Goal: Task Accomplishment & Management: Complete application form

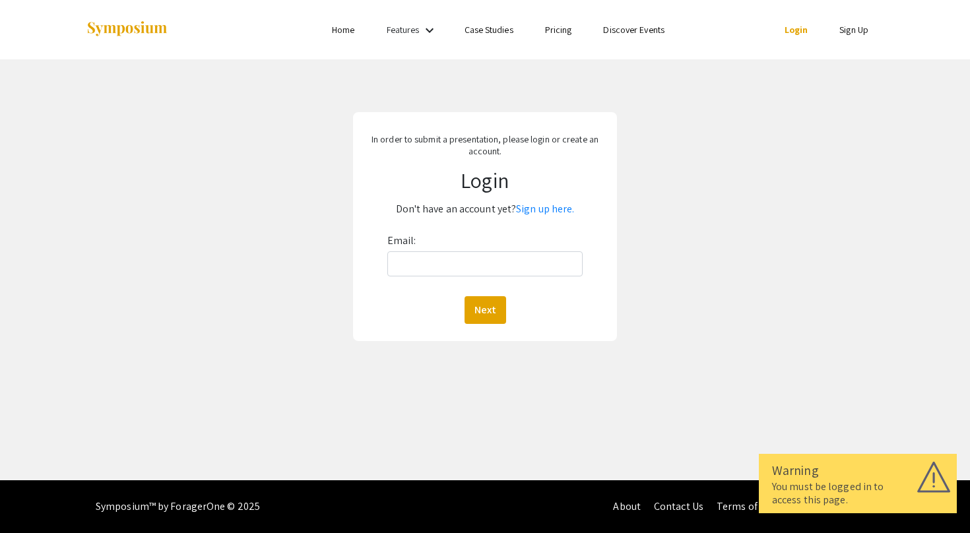
click at [402, 36] on link "Features" at bounding box center [403, 30] width 33 height 12
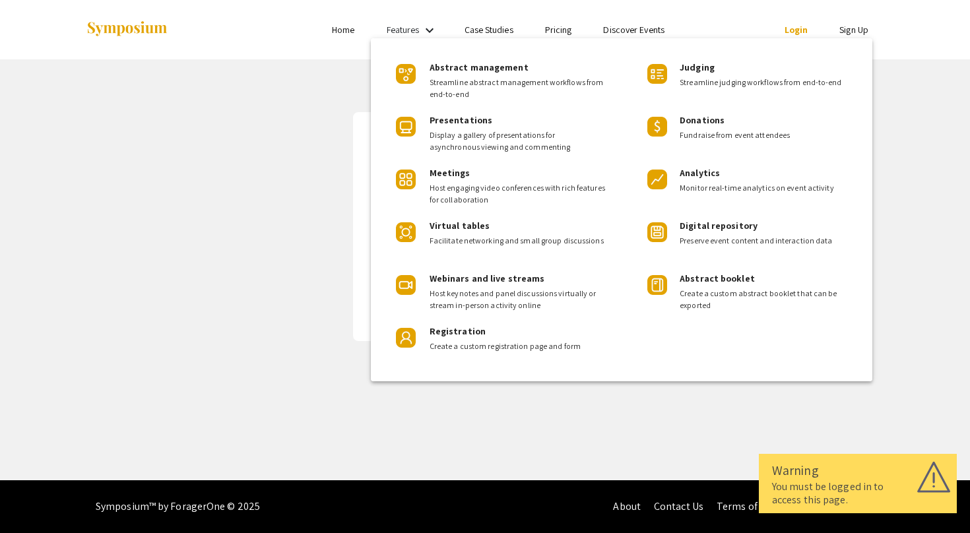
click at [418, 33] on div at bounding box center [485, 266] width 970 height 533
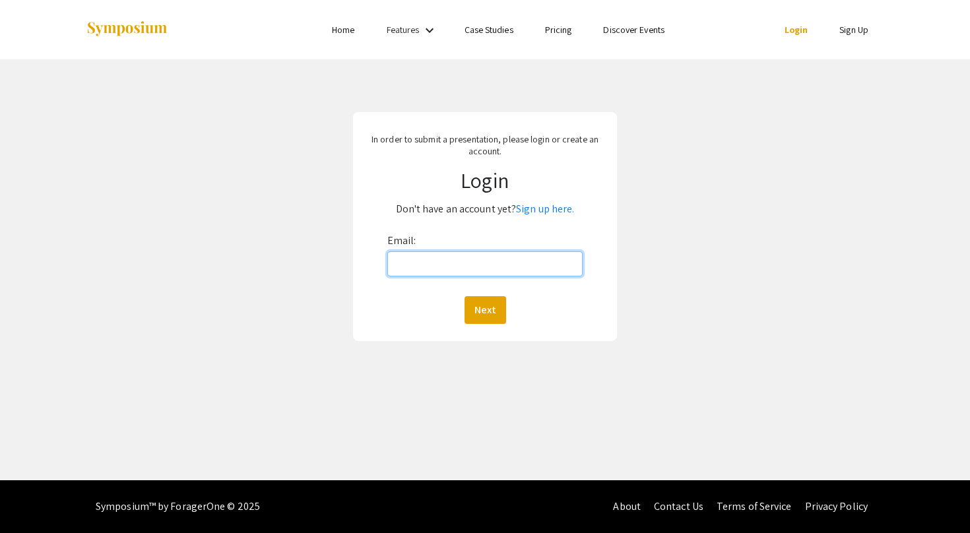
click at [471, 269] on input "Email:" at bounding box center [485, 263] width 196 height 25
click at [535, 216] on p "Don't have an account yet? Sign up here." at bounding box center [485, 209] width 245 height 21
click at [535, 212] on link "Sign up here." at bounding box center [545, 209] width 58 height 14
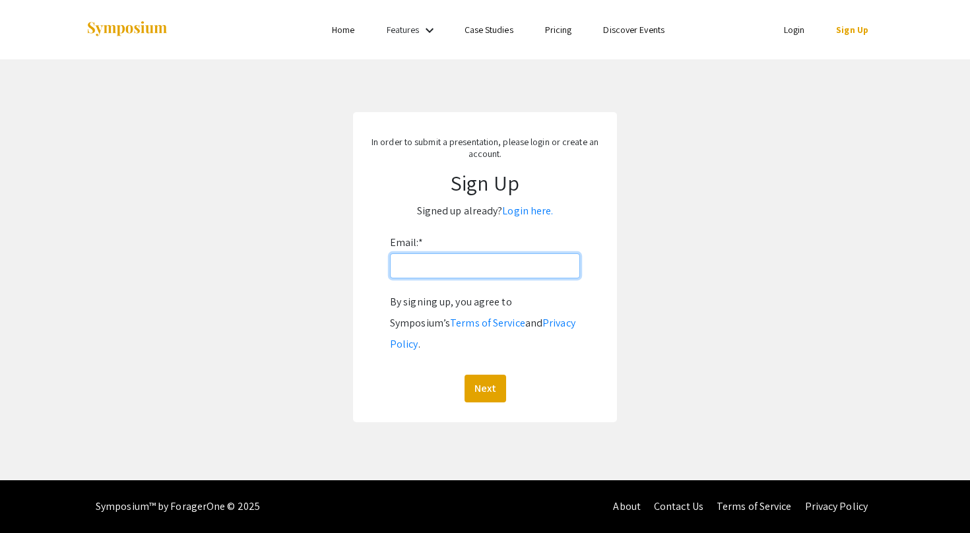
click at [484, 265] on input "Email: *" at bounding box center [485, 265] width 190 height 25
type input "[EMAIL_ADDRESS][DOMAIN_NAME]"
click at [492, 375] on button "Next" at bounding box center [486, 389] width 42 height 28
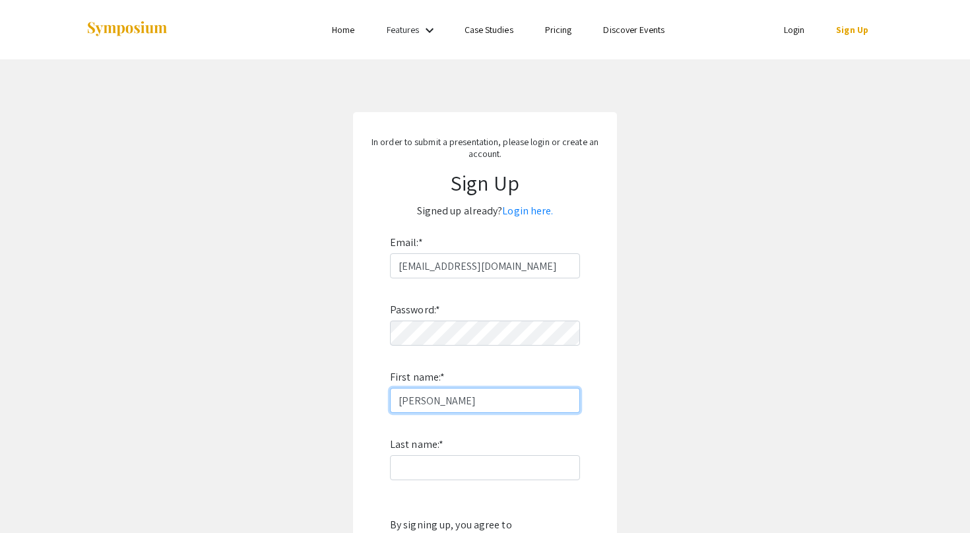
type input "Katherine"
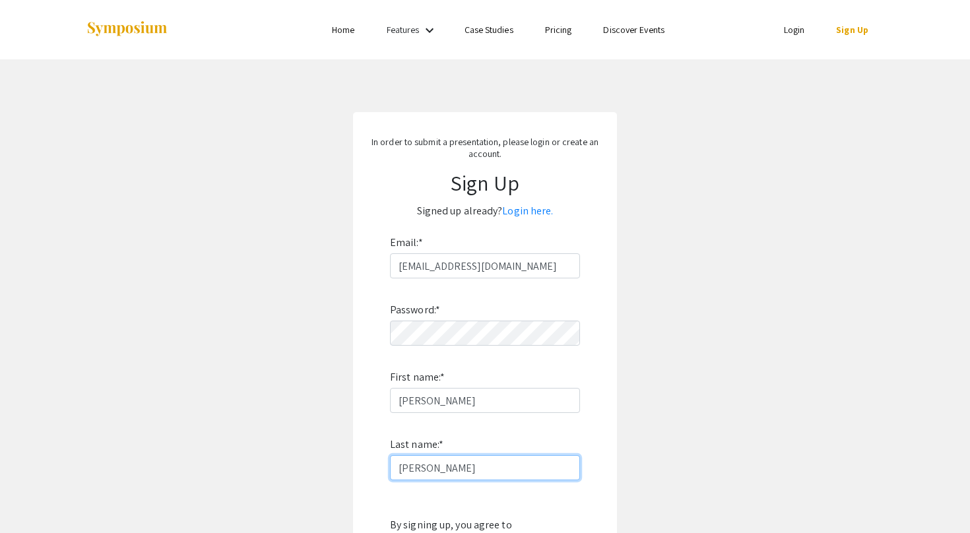
type input "Byrd"
click at [487, 422] on div "Password: * First name: * Katherine Last name: * Byrd By signing up, you agree …" at bounding box center [485, 451] width 190 height 347
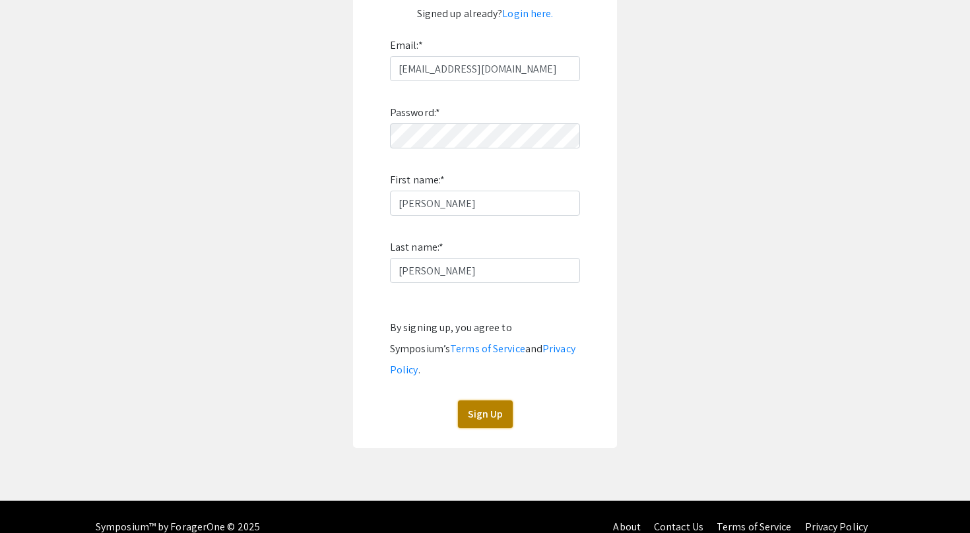
click at [488, 401] on button "Sign Up" at bounding box center [485, 415] width 55 height 28
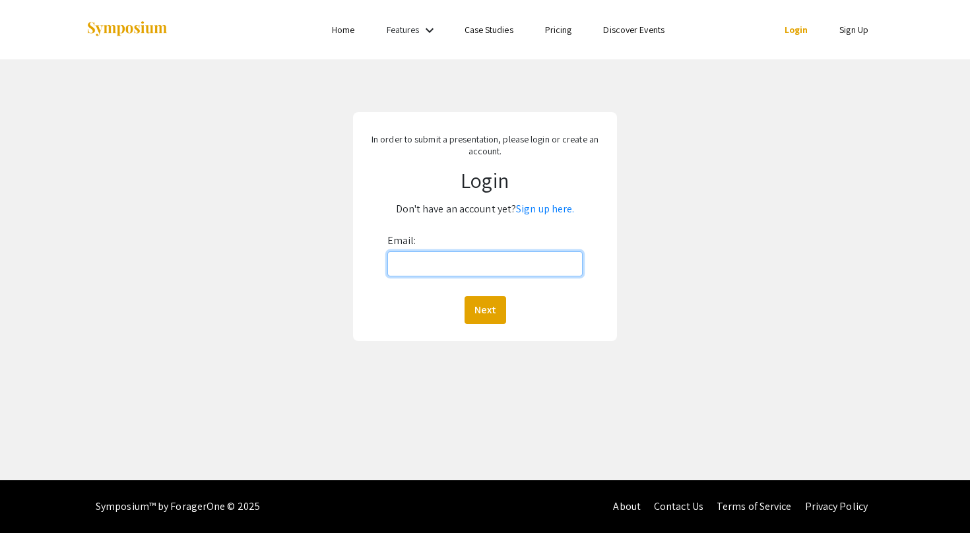
click at [476, 262] on input "Email:" at bounding box center [485, 263] width 196 height 25
type input "[EMAIL_ADDRESS][DOMAIN_NAME]"
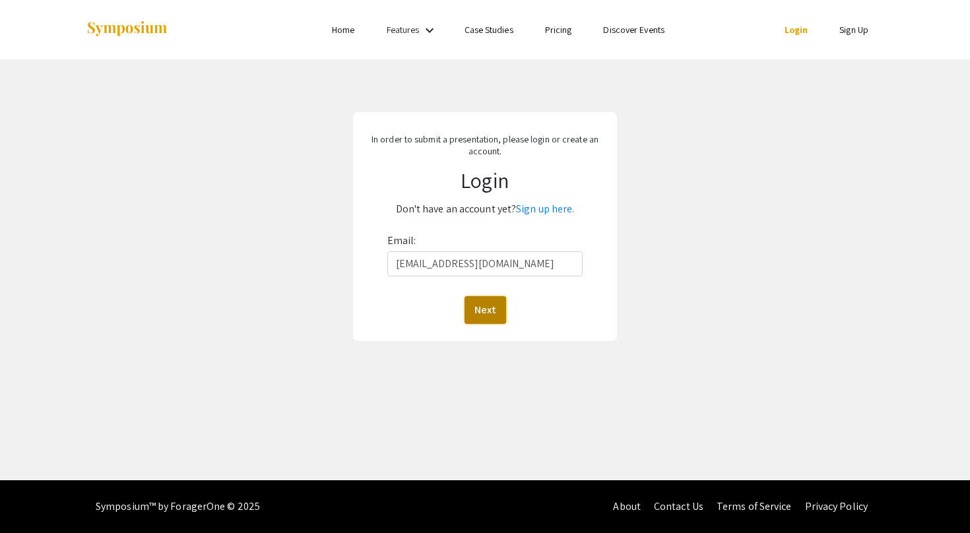
click at [482, 308] on button "Next" at bounding box center [486, 310] width 42 height 28
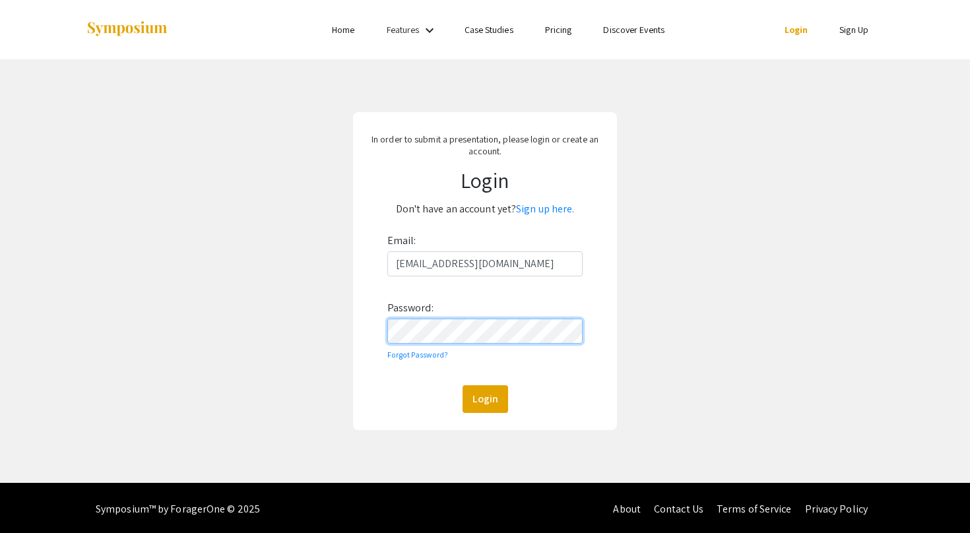
click at [463, 385] on button "Login" at bounding box center [486, 399] width 46 height 28
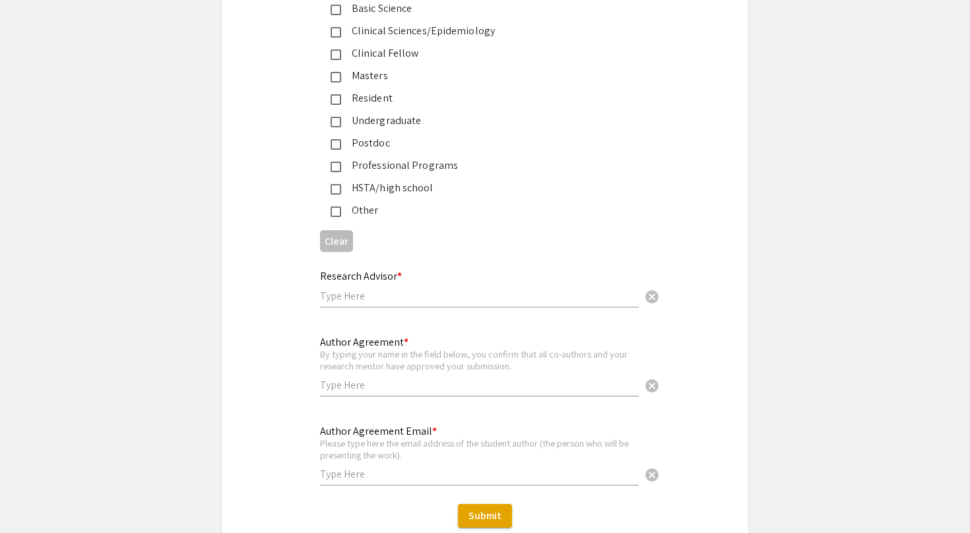
scroll to position [3181, 0]
